Goal: Task Accomplishment & Management: Manage account settings

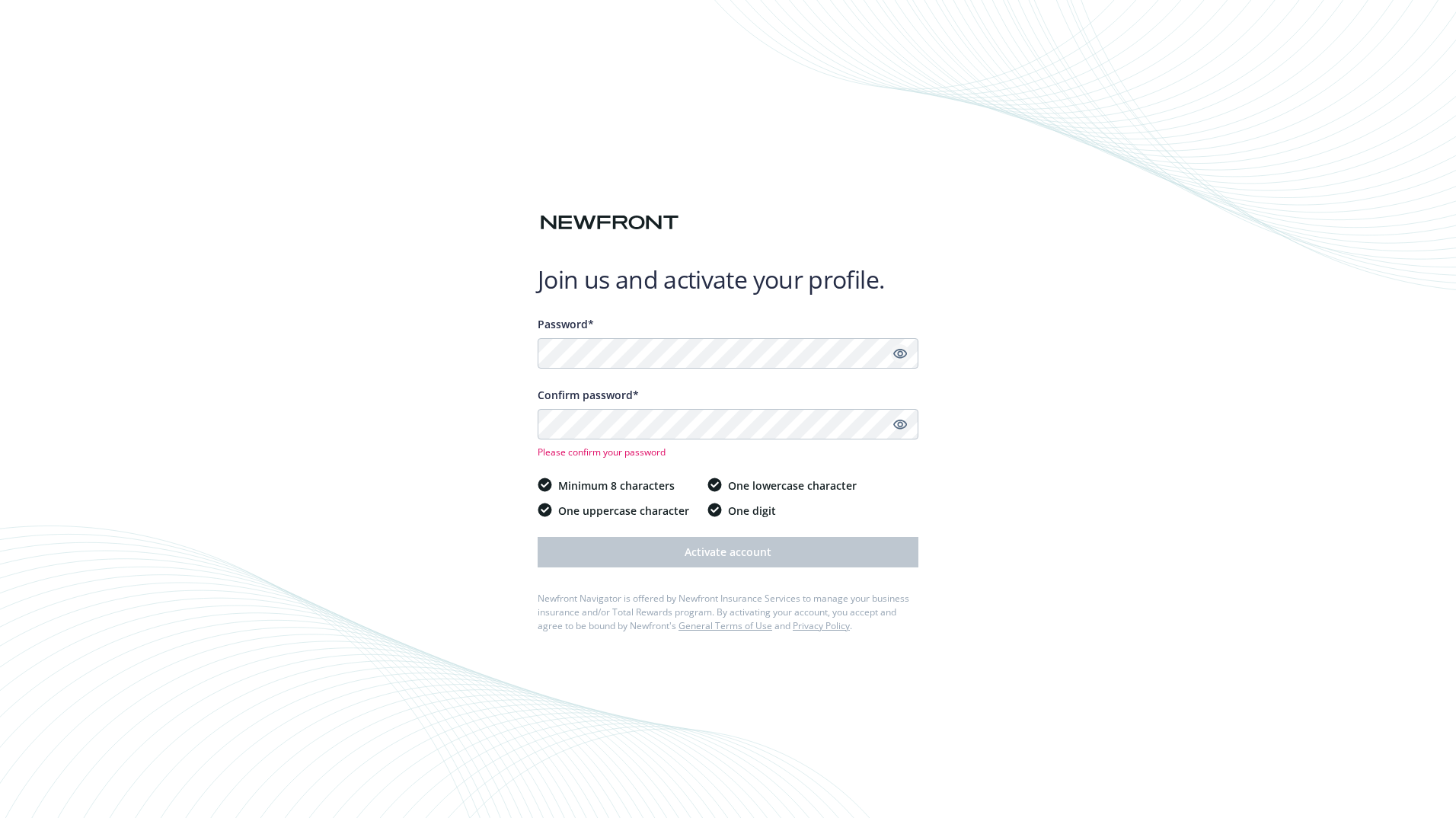
click at [896, 353] on icon "Show password" at bounding box center [900, 353] width 14 height 14
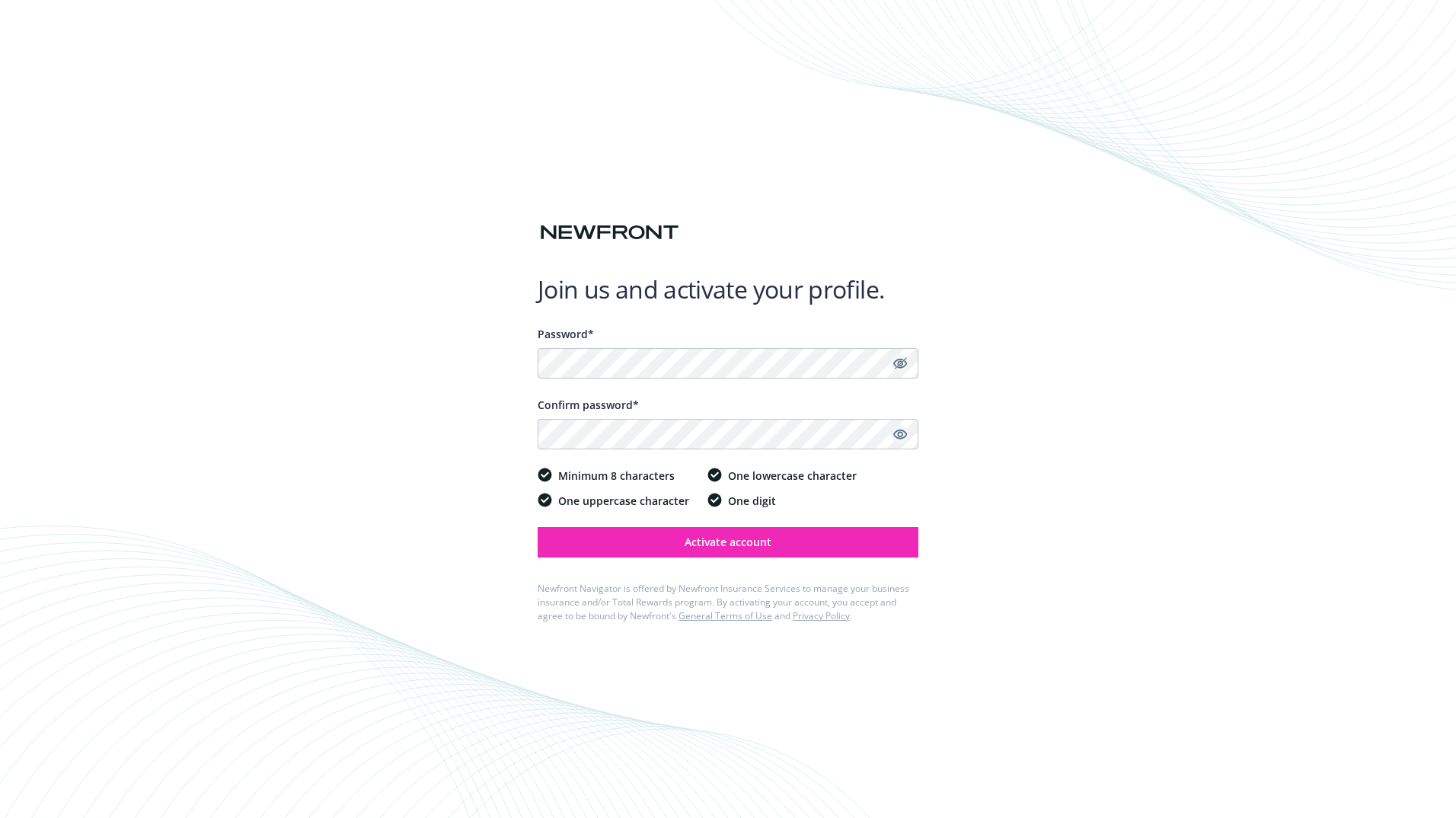
click at [900, 433] on icon "Show password" at bounding box center [900, 434] width 14 height 10
click at [731, 548] on span "Activate account" at bounding box center [728, 542] width 87 height 15
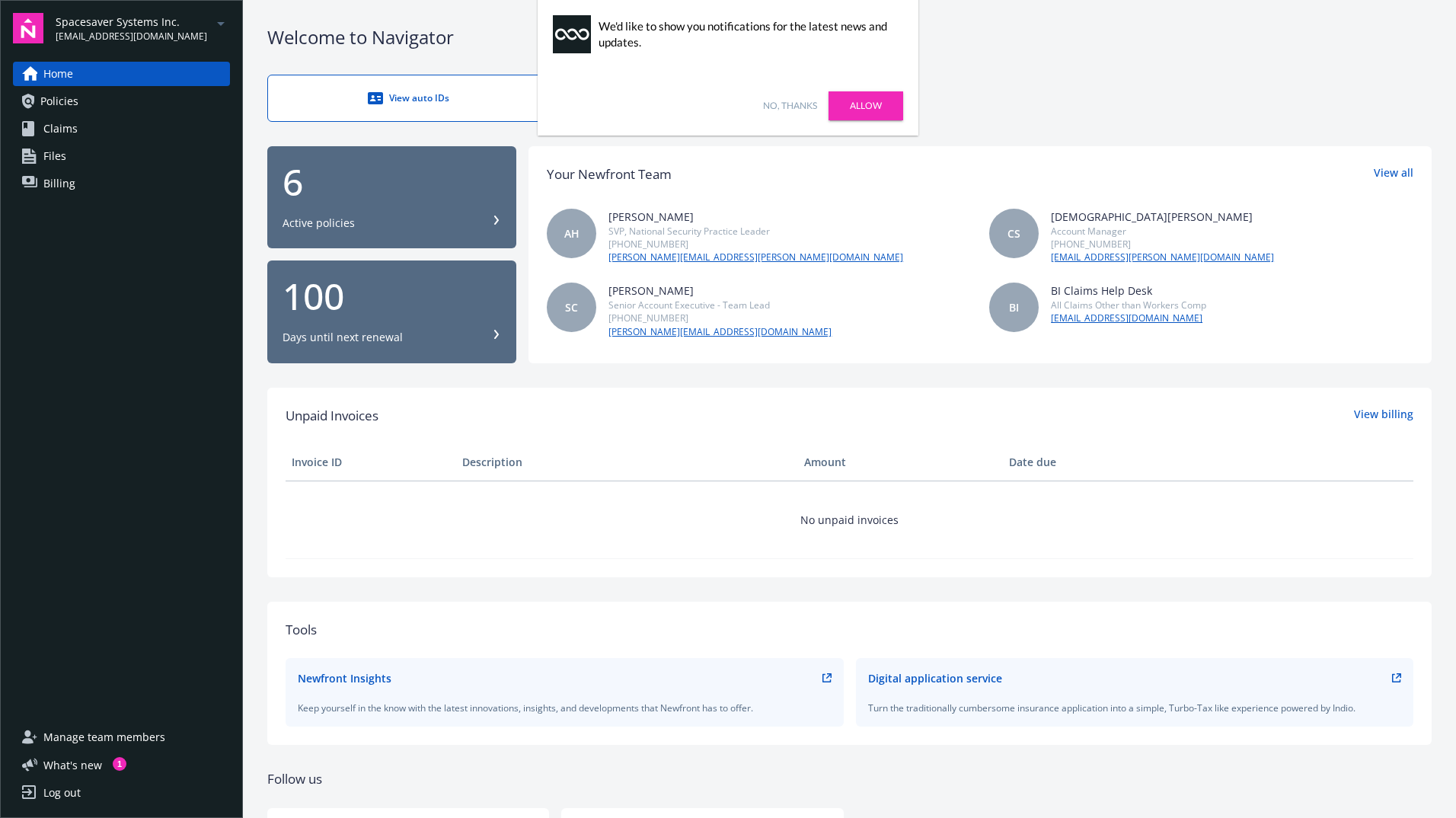
click at [872, 117] on link "Allow" at bounding box center [865, 105] width 75 height 29
